Goal: Task Accomplishment & Management: Use online tool/utility

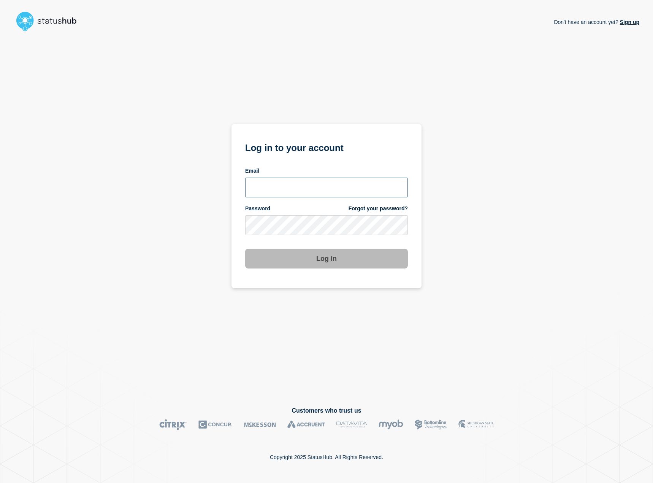
type input "kguthery@lcisd.org"
click at [327, 256] on button "Log in" at bounding box center [326, 259] width 163 height 20
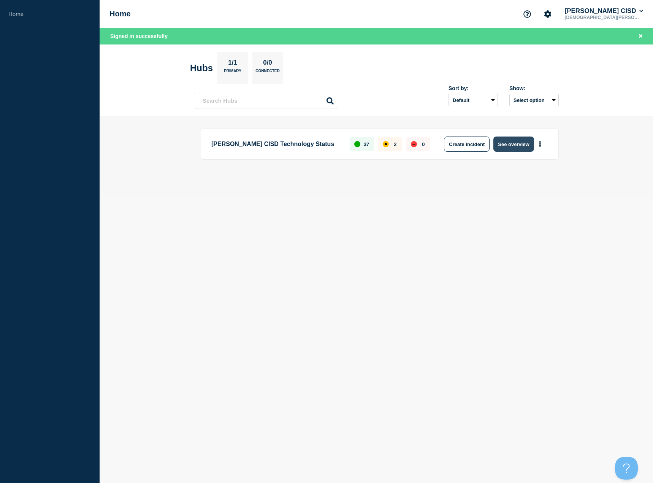
click at [507, 144] on button "See overview" at bounding box center [513, 143] width 40 height 15
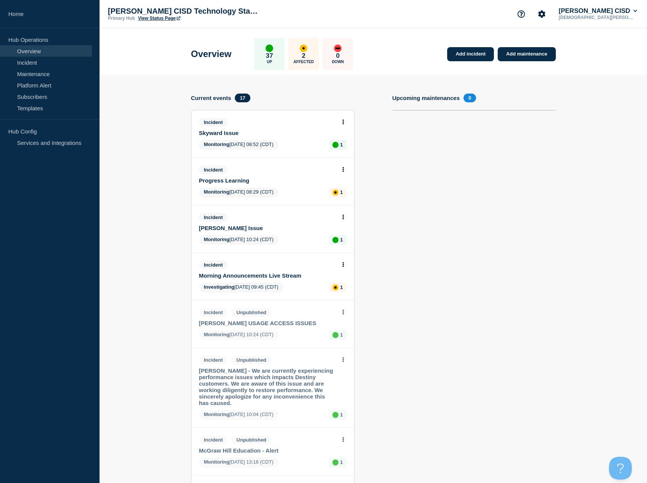
click at [342, 124] on button at bounding box center [343, 122] width 6 height 6
click at [341, 151] on link "Update incident" at bounding box center [343, 150] width 37 height 6
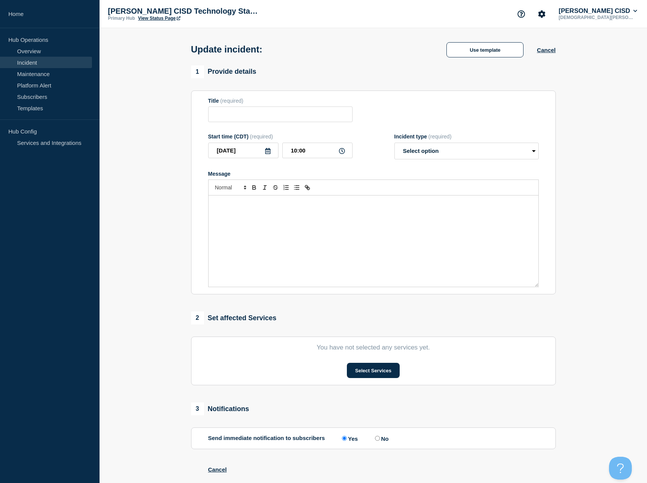
type input "Skyward Issue"
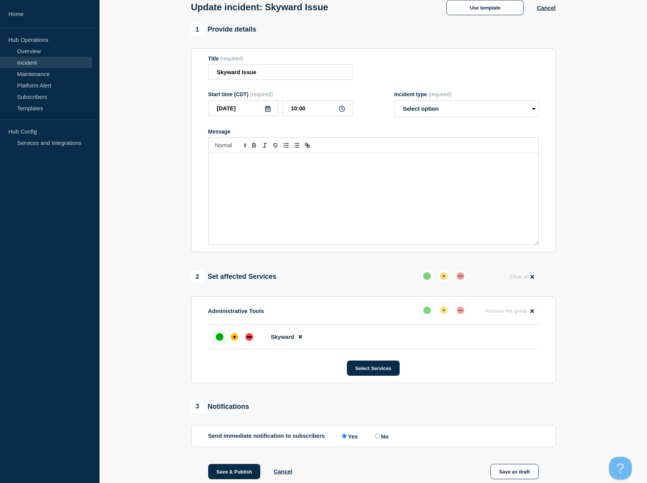
scroll to position [159, 0]
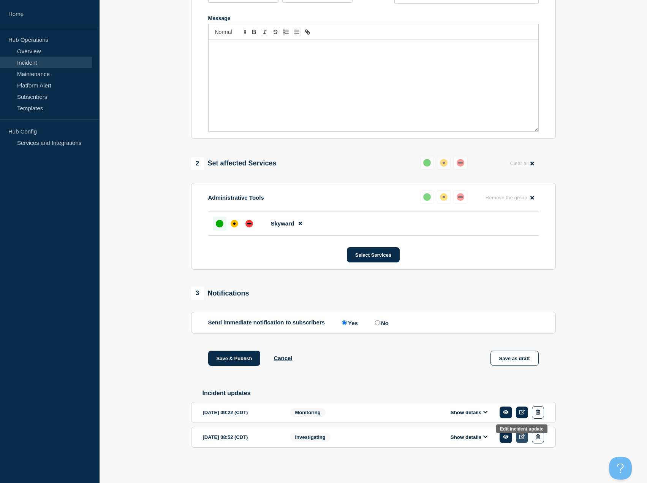
click at [522, 436] on icon at bounding box center [523, 436] width 6 height 5
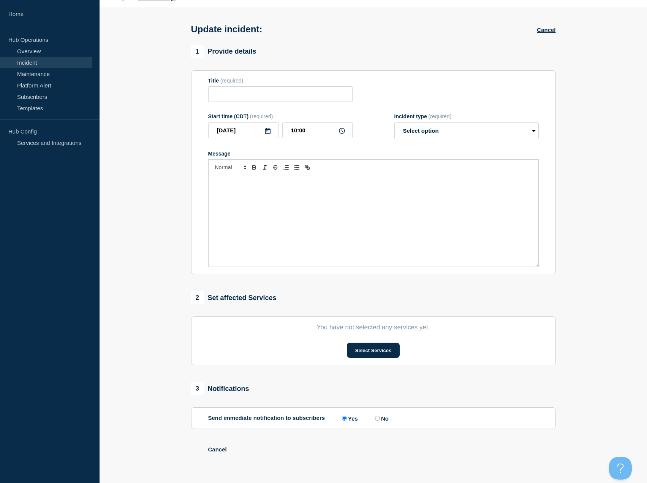
type input "Skyward Issue"
type input "08:52"
select select "investigating"
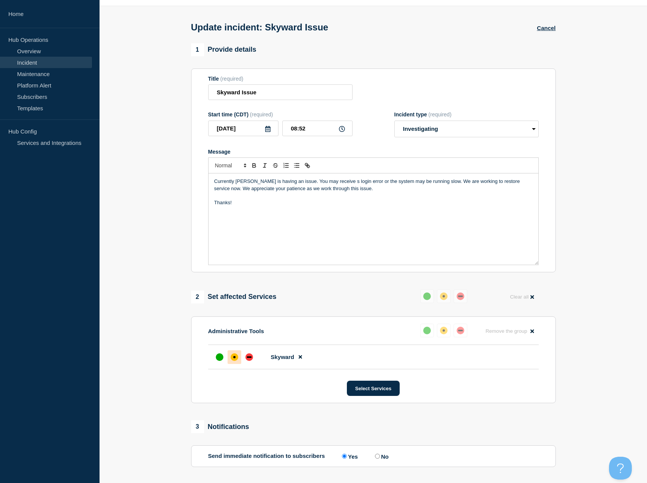
scroll to position [31, 0]
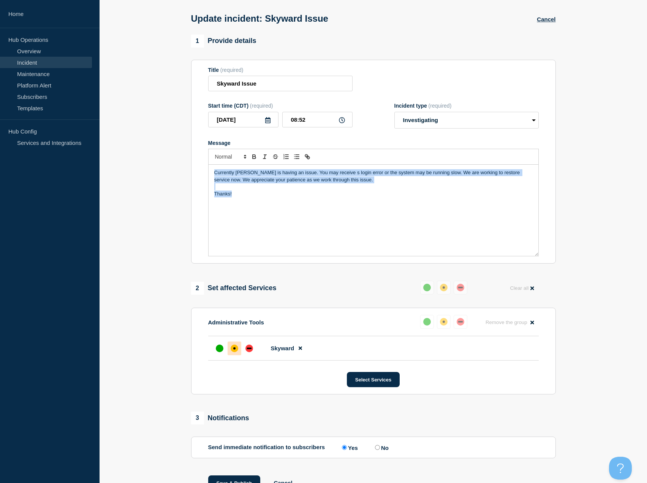
drag, startPoint x: 260, startPoint y: 205, endPoint x: 162, endPoint y: 150, distance: 112.8
click at [162, 150] on section "1 Provide details Title (required) Skyward Issue Start time (CDT) (required) 20…" at bounding box center [374, 272] width 548 height 475
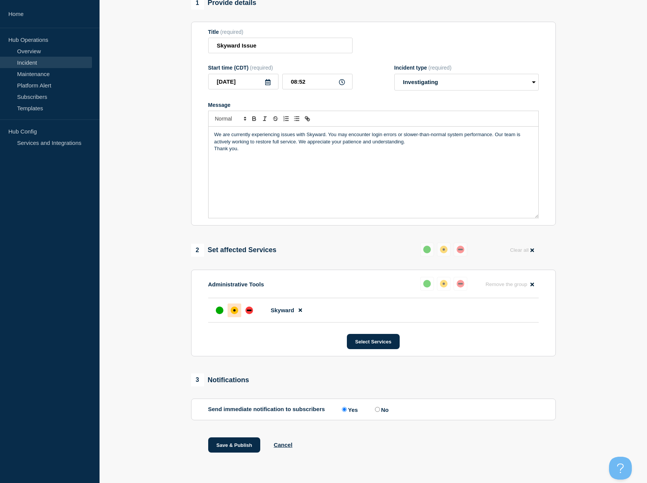
scroll to position [71, 0]
click at [248, 446] on button "Save & Publish" at bounding box center [234, 444] width 52 height 15
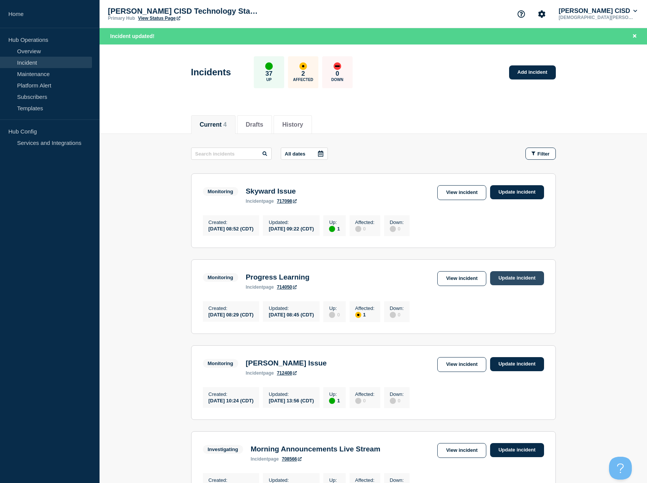
click at [512, 279] on link "Update incident" at bounding box center [517, 278] width 54 height 14
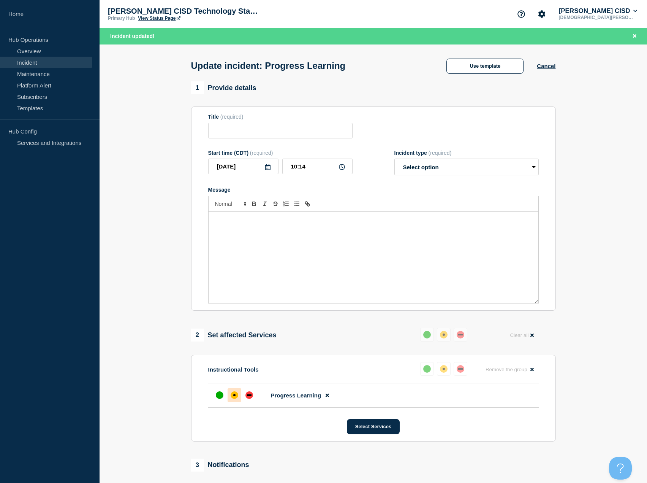
type input "Progress Learning"
click at [222, 400] on div at bounding box center [220, 395] width 14 height 14
drag, startPoint x: 457, startPoint y: 165, endPoint x: 453, endPoint y: 176, distance: 11.9
click at [457, 165] on select "Select option Investigating Identified Monitoring Resolved" at bounding box center [467, 167] width 144 height 17
select select "resolved"
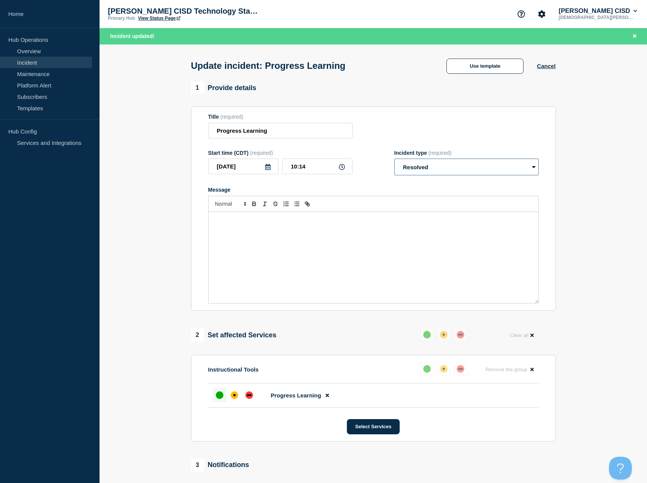
click at [395, 160] on select "Select option Investigating Identified Monitoring Resolved" at bounding box center [467, 167] width 144 height 17
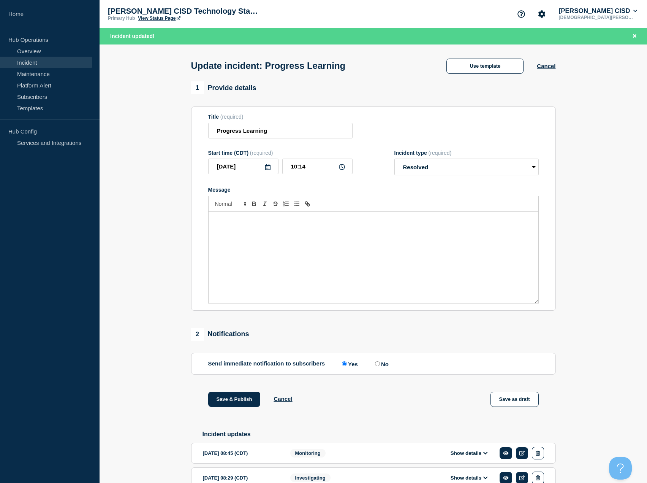
click at [249, 409] on div "Save & Publish Cancel Save as draft" at bounding box center [373, 409] width 365 height 34
click at [242, 401] on button "Save & Publish" at bounding box center [234, 399] width 52 height 15
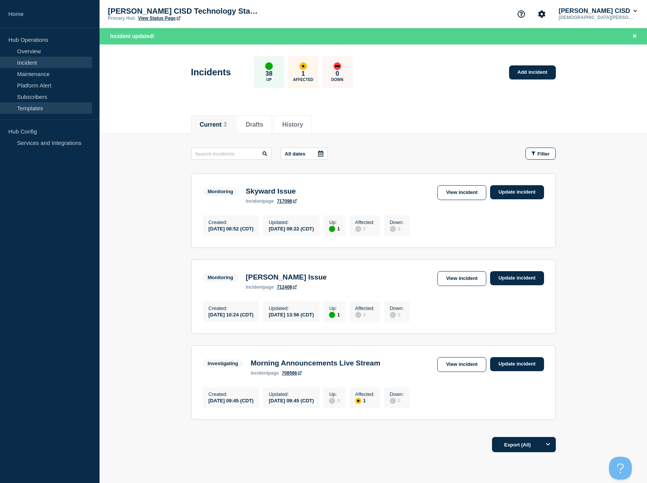
drag, startPoint x: 49, startPoint y: 113, endPoint x: 79, endPoint y: 109, distance: 30.6
click at [49, 112] on link "Templates" at bounding box center [46, 107] width 92 height 11
